Goal: Information Seeking & Learning: Learn about a topic

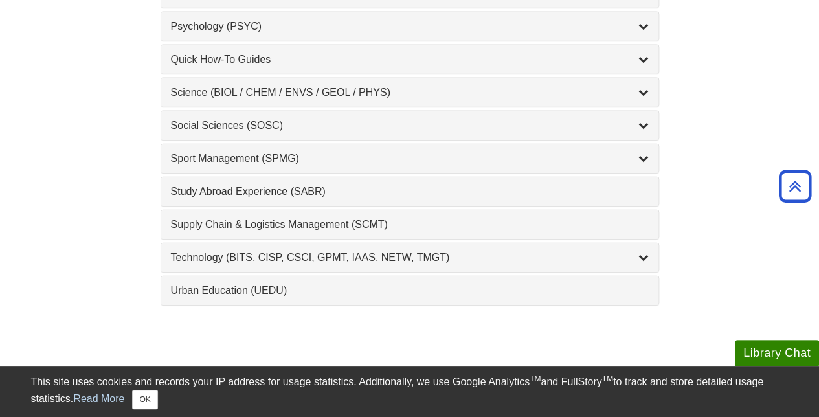
scroll to position [1424, 0]
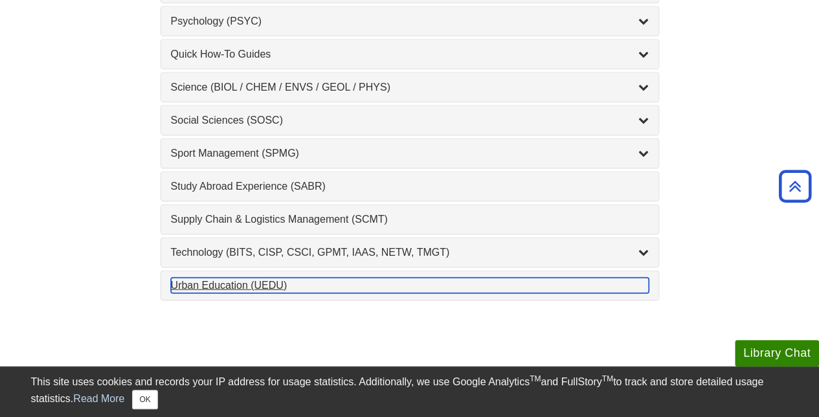
click at [240, 278] on div "Urban Education (UEDU) , 1 guides" at bounding box center [410, 286] width 478 height 16
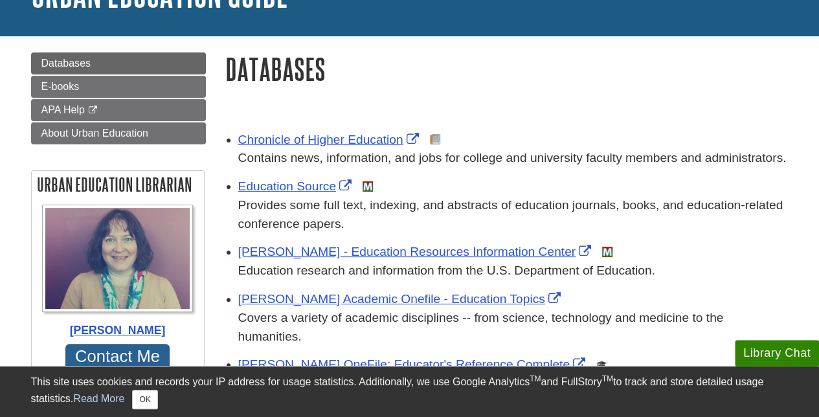
scroll to position [129, 0]
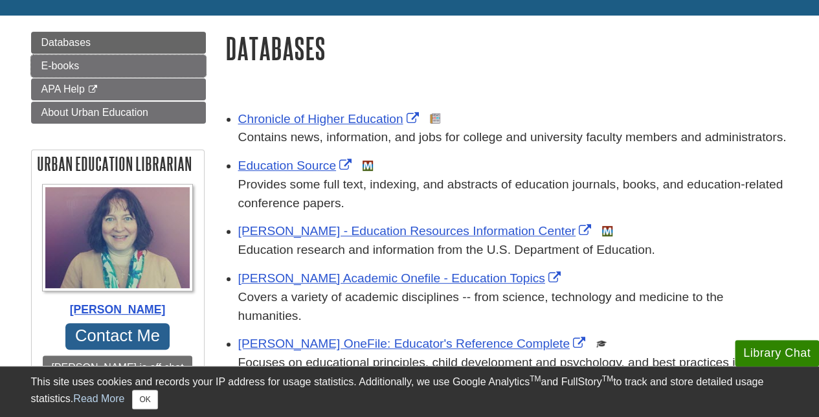
click at [50, 63] on span "E-books" at bounding box center [60, 65] width 38 height 11
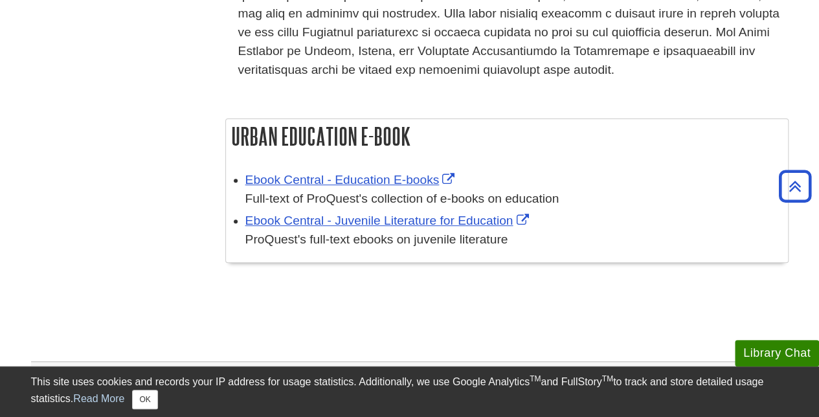
scroll to position [2654, 0]
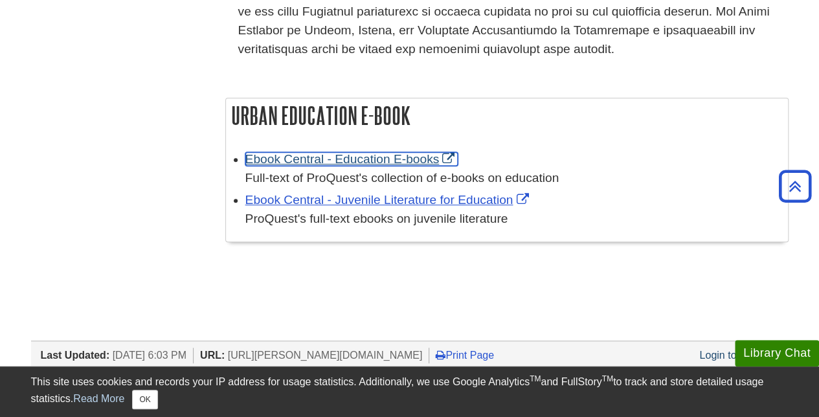
click at [377, 152] on link "Ebook Central - Education E-books" at bounding box center [351, 159] width 213 height 14
